Goal: Information Seeking & Learning: Learn about a topic

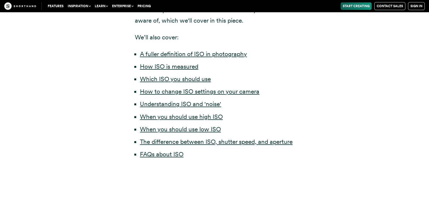
scroll to position [289, 0]
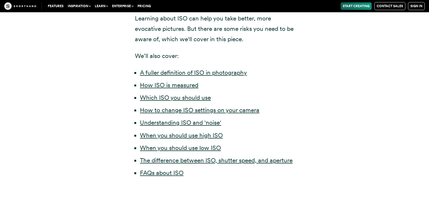
scroll to position [271, 0]
click at [209, 71] on link "A fuller definition of ISO in photography" at bounding box center [193, 72] width 107 height 7
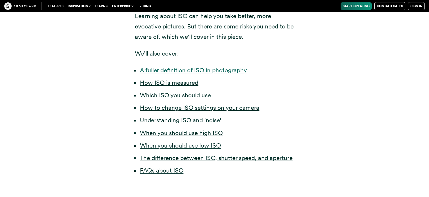
scroll to position [274, 0]
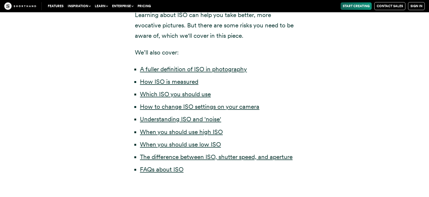
click at [103, 33] on div "Have you ever taken a picture and it's turned out blurry or too dark? If you ha…" at bounding box center [214, 17] width 361 height 360
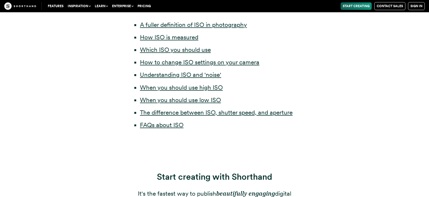
scroll to position [0, 0]
